Goal: Information Seeking & Learning: Learn about a topic

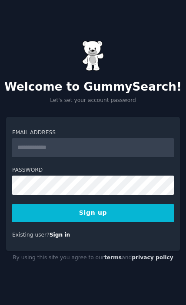
click at [44, 157] on input "Email Address" at bounding box center [93, 147] width 162 height 19
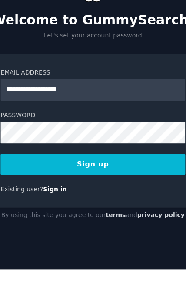
type input "**********"
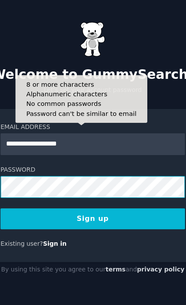
scroll to position [47, 0]
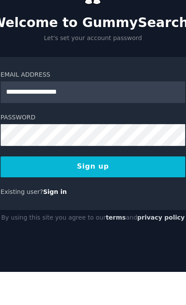
click at [29, 204] on button "Sign up" at bounding box center [93, 213] width 162 height 18
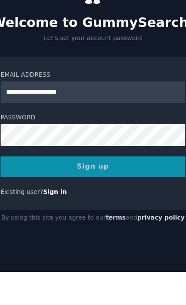
scroll to position [55, 0]
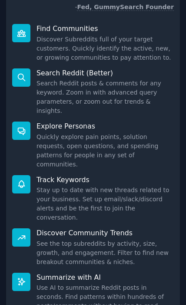
scroll to position [110, 0]
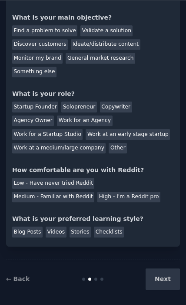
scroll to position [12, 0]
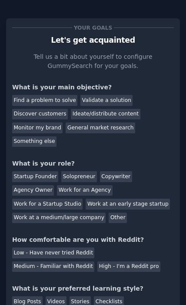
scroll to position [0, 0]
click at [45, 136] on div "Something else" at bounding box center [34, 141] width 44 height 11
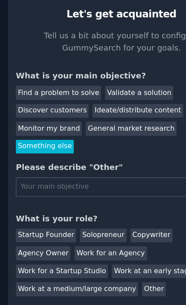
click at [77, 122] on div "General market research" at bounding box center [101, 127] width 70 height 11
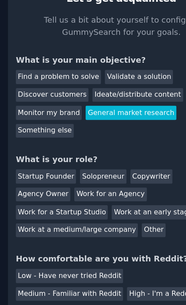
scroll to position [12, 0]
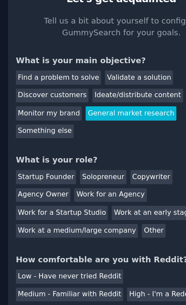
click at [66, 173] on div "Work for an Agency" at bounding box center [84, 178] width 55 height 11
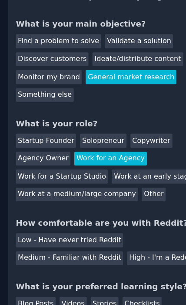
scroll to position [55, 0]
click at [60, 249] on div "Medium - Familiar with Reddit" at bounding box center [53, 254] width 82 height 11
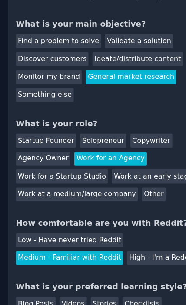
click at [29, 284] on div "Blog Posts" at bounding box center [27, 289] width 30 height 11
click at [57, 284] on div "Videos" at bounding box center [56, 289] width 21 height 11
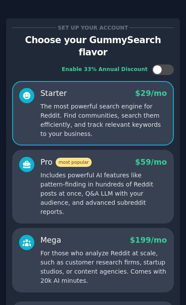
click at [59, 171] on p "Includes powerful AI features like pattern-finding in hundreds of Reddit posts …" at bounding box center [103, 194] width 127 height 46
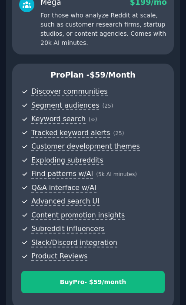
scroll to position [237, 0]
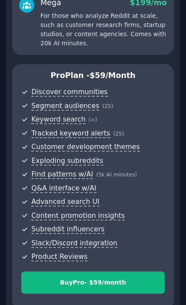
click at [108, 278] on div "Buy Pro - $ 59 /month" at bounding box center [93, 282] width 143 height 9
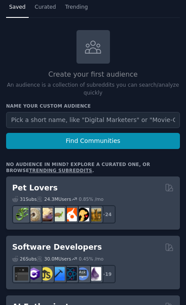
scroll to position [50, 0]
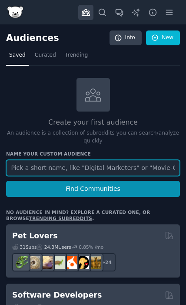
click at [39, 168] on input "text" at bounding box center [93, 168] width 174 height 16
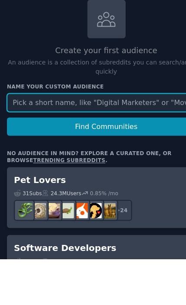
click at [32, 160] on input "text" at bounding box center [93, 168] width 174 height 16
paste input "parents screen time kids"
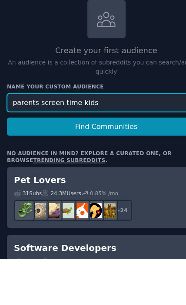
type input "parents screen time kids"
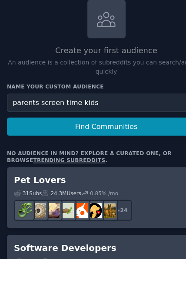
click at [47, 181] on button "Find Communities" at bounding box center [93, 189] width 174 height 16
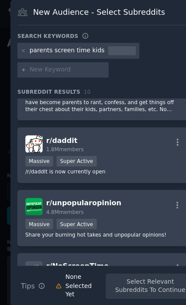
scroll to position [44, 0]
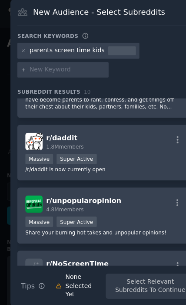
click at [99, 145] on div "Massive Super Active" at bounding box center [91, 139] width 139 height 11
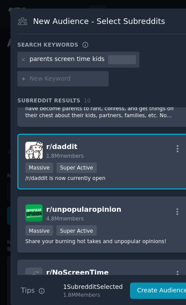
click at [66, 104] on p "This is a safe place for parents who think they shouldn't have become parents t…" at bounding box center [91, 95] width 139 height 18
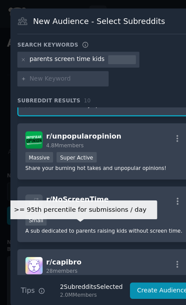
scroll to position [113, 0]
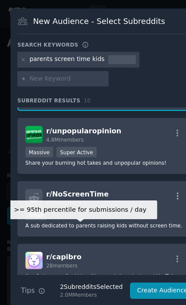
click at [85, 173] on span "r/ NoScreenTime" at bounding box center [67, 169] width 55 height 7
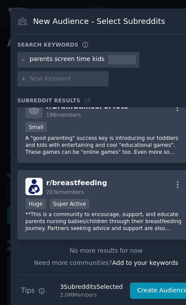
scroll to position [480, 0]
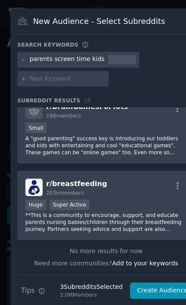
click at [40, 73] on input "text" at bounding box center [59, 69] width 66 height 8
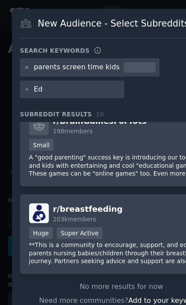
type input "E"
type input "Kids education"
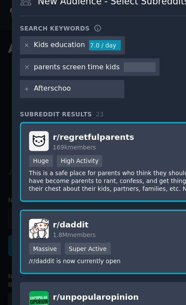
type input "Afterschool"
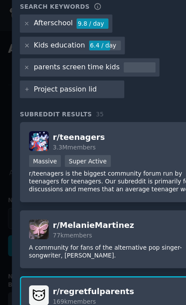
type input "Project passion lids"
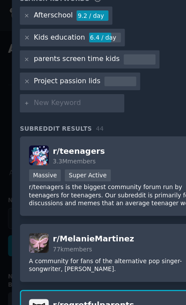
click at [77, 66] on div "Project passion lids" at bounding box center [61, 63] width 92 height 14
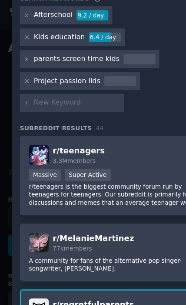
click at [69, 67] on div "Project passion lids" at bounding box center [51, 63] width 51 height 8
click at [20, 65] on icon at bounding box center [20, 62] width 5 height 5
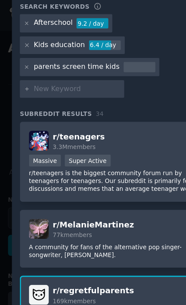
click at [78, 73] on input "text" at bounding box center [59, 69] width 66 height 8
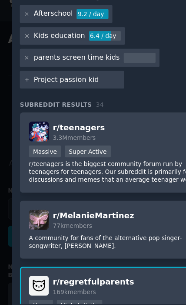
type input "Project passion kids"
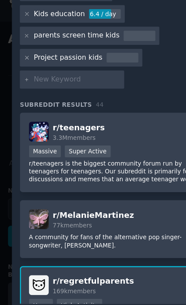
click at [63, 138] on p "r/teenagers is the biggest community forum run by teenagers for teenagers. Our …" at bounding box center [91, 139] width 139 height 18
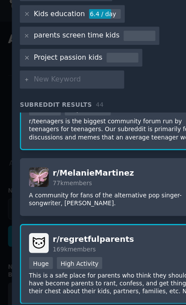
scroll to position [36, 0]
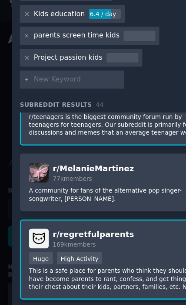
click at [97, 201] on div "Huge High Activity" at bounding box center [91, 206] width 139 height 11
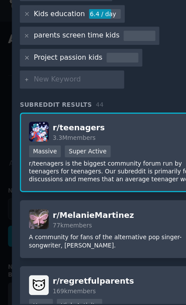
scroll to position [-1, 0]
click at [40, 65] on input "text" at bounding box center [59, 69] width 66 height 8
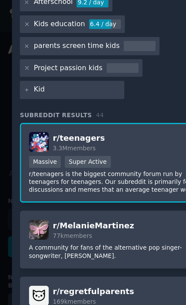
type input "Kids"
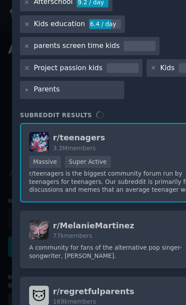
type input "Parents"
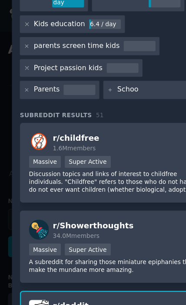
type input "School"
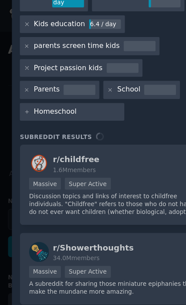
type input "Homeschool"
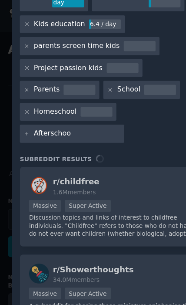
type input "Afterschool"
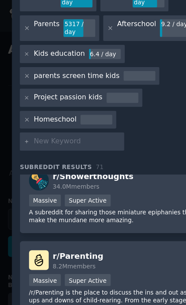
scroll to position [248, 0]
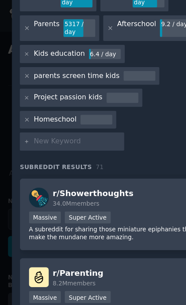
click at [98, 218] on div "r/ Parenting 8.2M members" at bounding box center [91, 212] width 139 height 15
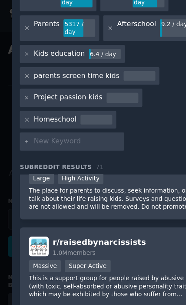
scroll to position [452, 0]
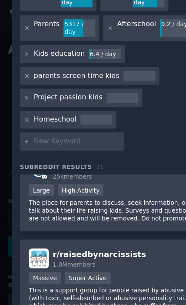
click at [37, 164] on p "The place for parents to discuss, seek information, or just talk about their li…" at bounding box center [91, 161] width 139 height 18
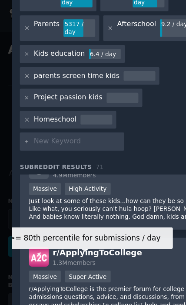
scroll to position [648, 0]
click at [54, 164] on p "Just look at some of these kids...how can they be so dumb? Like what, you serio…" at bounding box center [91, 160] width 139 height 18
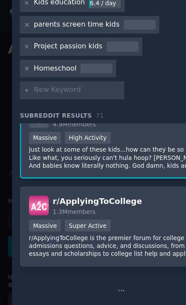
scroll to position [94, 0]
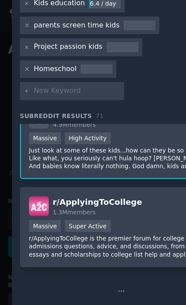
click at [64, 188] on p "r/ApplyingToCollege is the premier forum for college admissions questions, advi…" at bounding box center [91, 188] width 139 height 18
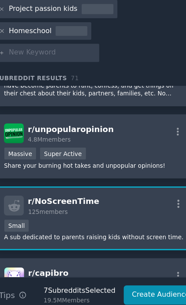
scroll to position [1013, 0]
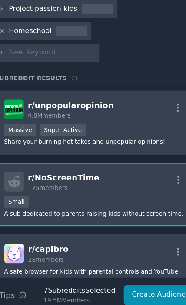
click at [83, 111] on div "r/ unpopularopinion 4.8M members Massive Super Active Share your burning hot ta…" at bounding box center [91, 122] width 153 height 49
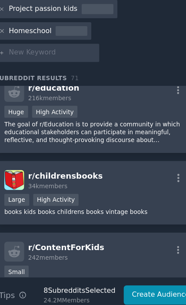
scroll to position [1729, 0]
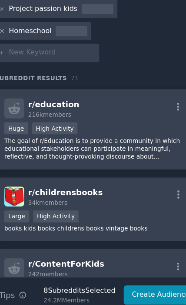
click at [22, 134] on p "The goal of r/Education is to provide a community in which educational stakehol…" at bounding box center [91, 143] width 139 height 18
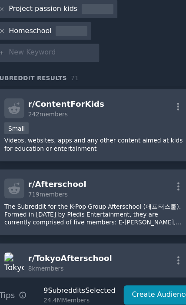
scroll to position [1846, 0]
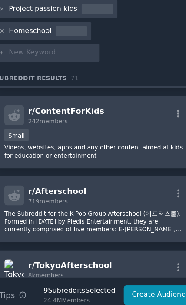
click at [26, 139] on p "Videos, websites, apps and any other content aimed at kids for education or ent…" at bounding box center [91, 145] width 139 height 12
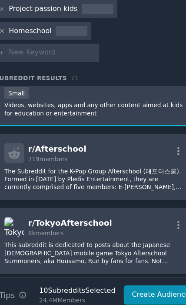
click at [28, 157] on p "The Subreddit for the K-Pop Group Afterschool (애프터스쿨). Formed in [DATE] by Pled…" at bounding box center [91, 166] width 139 height 18
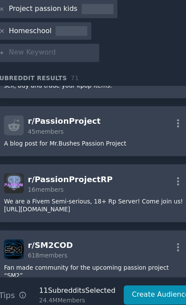
scroll to position [2403, 0]
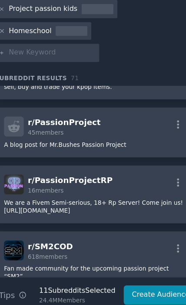
click at [27, 137] on p "A blog post for Mr.Bushes Passion Project" at bounding box center [91, 140] width 139 height 6
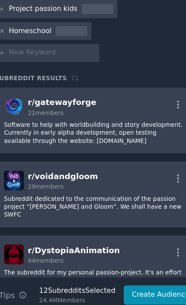
scroll to position [2666, 0]
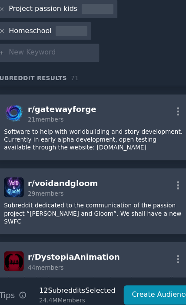
click at [26, 66] on input "text" at bounding box center [59, 70] width 66 height 8
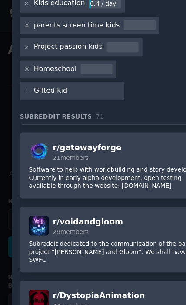
type input "Gifted kids"
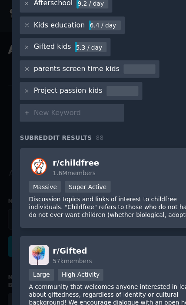
scroll to position [128, 0]
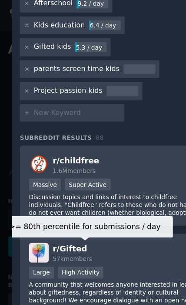
click at [77, 204] on div "High Activity" at bounding box center [61, 208] width 35 height 9
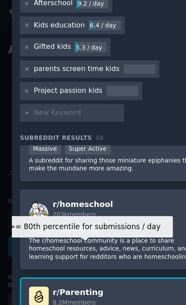
scroll to position [363, 0]
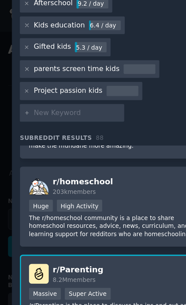
click at [93, 153] on div "Huge High Activity" at bounding box center [91, 158] width 139 height 11
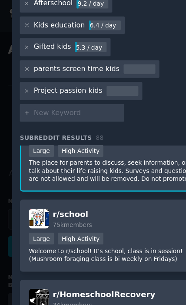
scroll to position [620, 0]
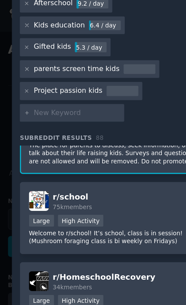
click at [87, 175] on p "Welcome to r/school! It’s school, class is in session! (Mushroom foraging class…" at bounding box center [91, 181] width 139 height 12
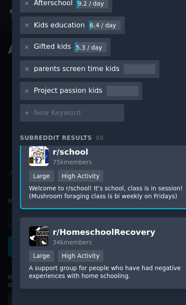
scroll to position [655, 0]
click at [130, 265] on button "Create Audience" at bounding box center [142, 272] width 57 height 15
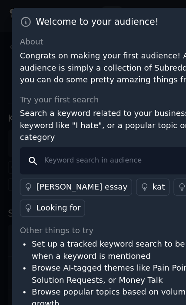
click at [52, 134] on input "text" at bounding box center [93, 123] width 156 height 21
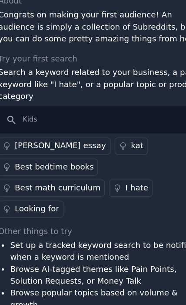
scroll to position [55, 0]
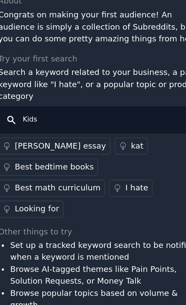
click at [44, 111] on input "Kids" at bounding box center [93, 121] width 156 height 21
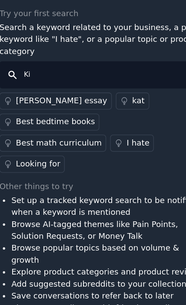
type input "K"
click at [28, 111] on input "text" at bounding box center [93, 121] width 156 height 21
paste input "prepare kids for the future"
type input "prepare kids for the future"
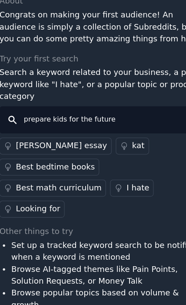
click at [119, 118] on input "prepare kids for the future" at bounding box center [93, 121] width 156 height 21
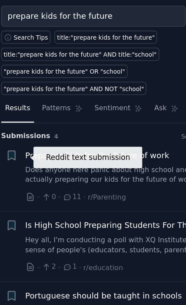
scroll to position [55, 0]
click at [26, 177] on icon at bounding box center [28, 180] width 4 height 6
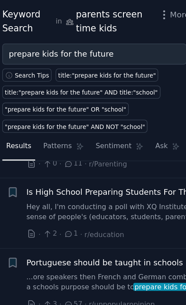
scroll to position [0, 0]
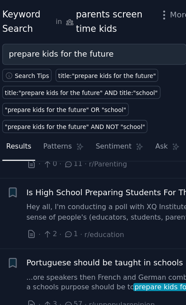
click at [57, 72] on div "title:"prepare kids for the future" AND title:"school"" at bounding box center [67, 71] width 118 height 6
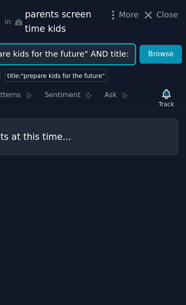
click at [97, 38] on input "title:"prepare kids for the future" AND title:"school"" at bounding box center [76, 42] width 141 height 16
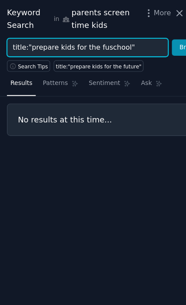
click at [115, 43] on input "title:"prepare kids for the fuschool"" at bounding box center [76, 42] width 141 height 16
type input "title:""
type input "Afterschool"
click at [167, 41] on button "Browse" at bounding box center [167, 41] width 33 height 15
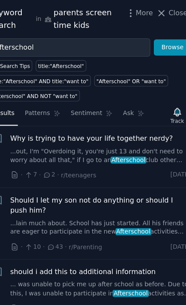
scroll to position [315, 0]
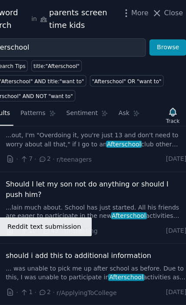
click at [25, 198] on icon at bounding box center [29, 202] width 8 height 8
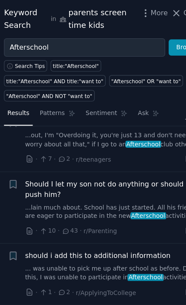
click at [47, 103] on link "Patterns" at bounding box center [52, 101] width 37 height 18
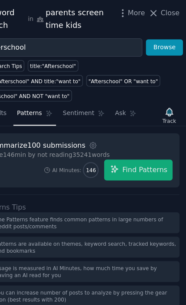
click at [130, 145] on span "Find Patterns" at bounding box center [150, 148] width 40 height 9
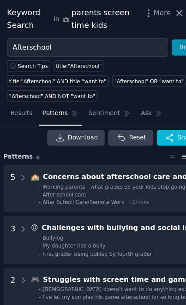
scroll to position [6, 3]
click at [23, 152] on icon at bounding box center [20, 156] width 8 height 8
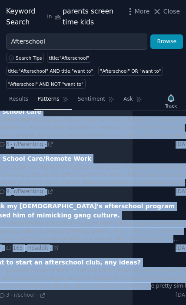
scroll to position [121, 47]
click at [170, 27] on div "Keyword Search in parents screen time kids More Close" at bounding box center [93, 17] width 186 height 34
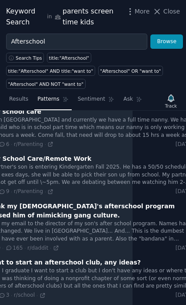
click at [177, 26] on div "Keyword Search in parents screen time kids More Close" at bounding box center [93, 16] width 174 height 21
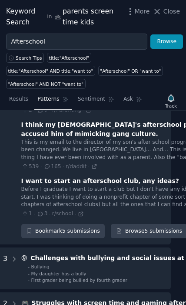
scroll to position [203, 9]
click at [34, 225] on div "Bookmark 5 submissions" at bounding box center [63, 231] width 84 height 15
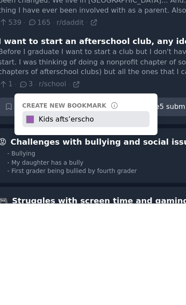
type input "Kids afts’erschoo"
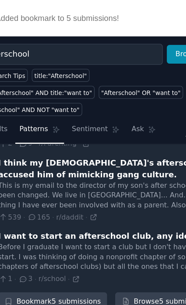
click at [21, 198] on div "Before I graduate I want to start a club but I don't have any ideas or where to…" at bounding box center [126, 196] width 211 height 23
click at [21, 195] on div "Before I graduate I want to start a club but I don't have any ideas or where to…" at bounding box center [126, 196] width 211 height 23
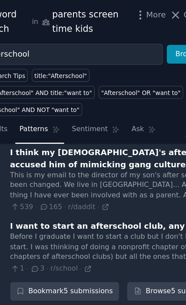
scroll to position [211, 0]
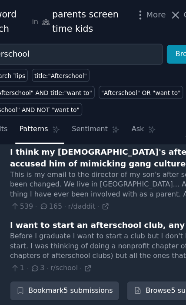
click at [30, 190] on div "Before I graduate I want to start a club but I don't have any ideas or where to…" at bounding box center [135, 188] width 211 height 23
click at [30, 187] on div "Before I graduate I want to start a club but I don't have any ideas or where to…" at bounding box center [135, 188] width 211 height 23
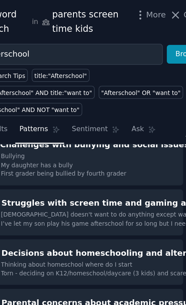
scroll to position [350, 17]
click at [104, 130] on li "- First grader being bullied by fourth grader" at bounding box center [127, 133] width 215 height 6
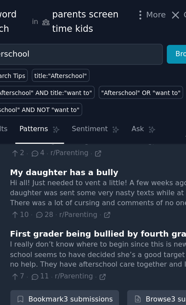
scroll to position [392, 0]
click at [30, 192] on div "I really don’t know where to begin since this is new to me. A boy at my daughte…" at bounding box center [141, 195] width 222 height 23
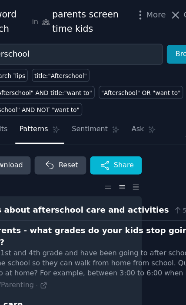
scroll to position [0, 49]
click at [85, 114] on div "Download Reset Share Pattern s 6 5 🏫 Concerns about afterschool care and activi…" at bounding box center [93, 208] width 186 height 194
click at [105, 120] on button "Share" at bounding box center [112, 127] width 40 height 14
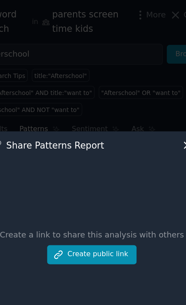
click at [81, 222] on div "Create a link to share this analysis with others Create public link" at bounding box center [93, 189] width 156 height 146
click at [74, 222] on div "Create a link to share this analysis with others Create public link" at bounding box center [93, 189] width 156 height 146
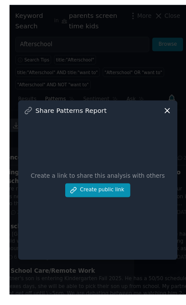
scroll to position [24, 0]
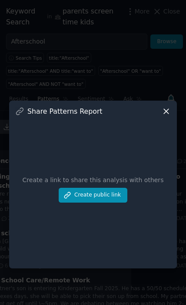
click at [100, 202] on button "Create public link" at bounding box center [93, 195] width 69 height 15
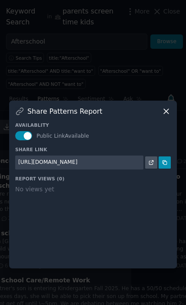
click at [158, 168] on link at bounding box center [151, 162] width 12 height 12
